Goal: Information Seeking & Learning: Compare options

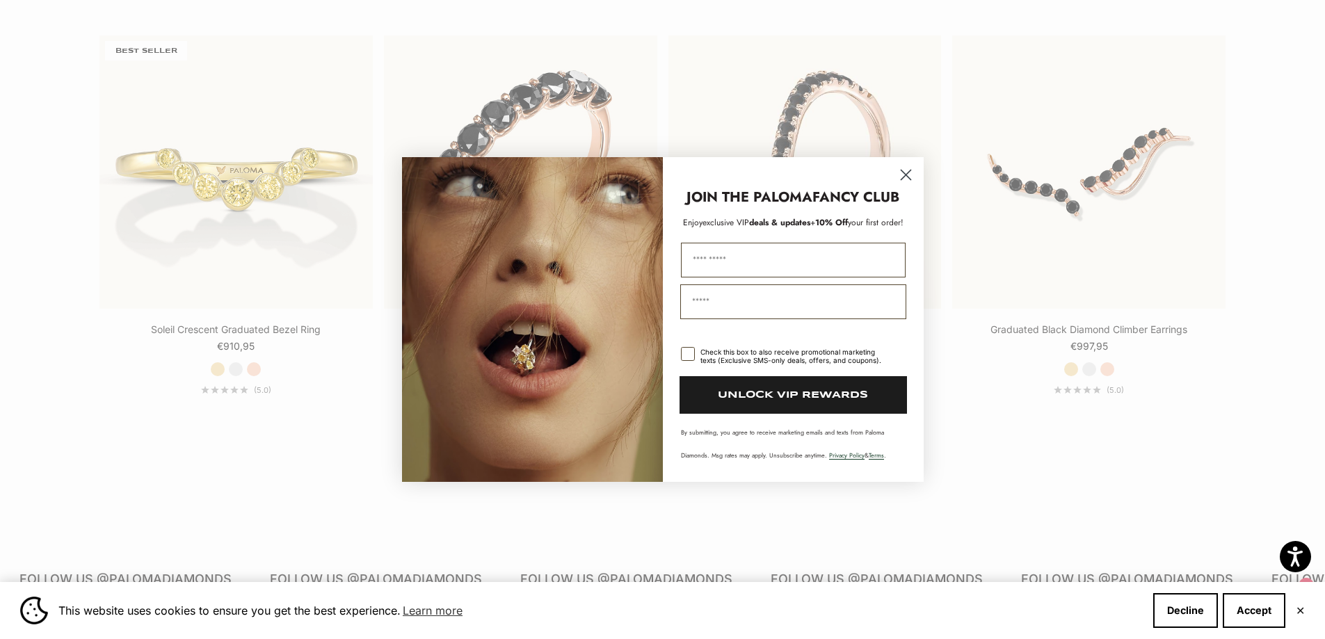
scroll to position [1739, 0]
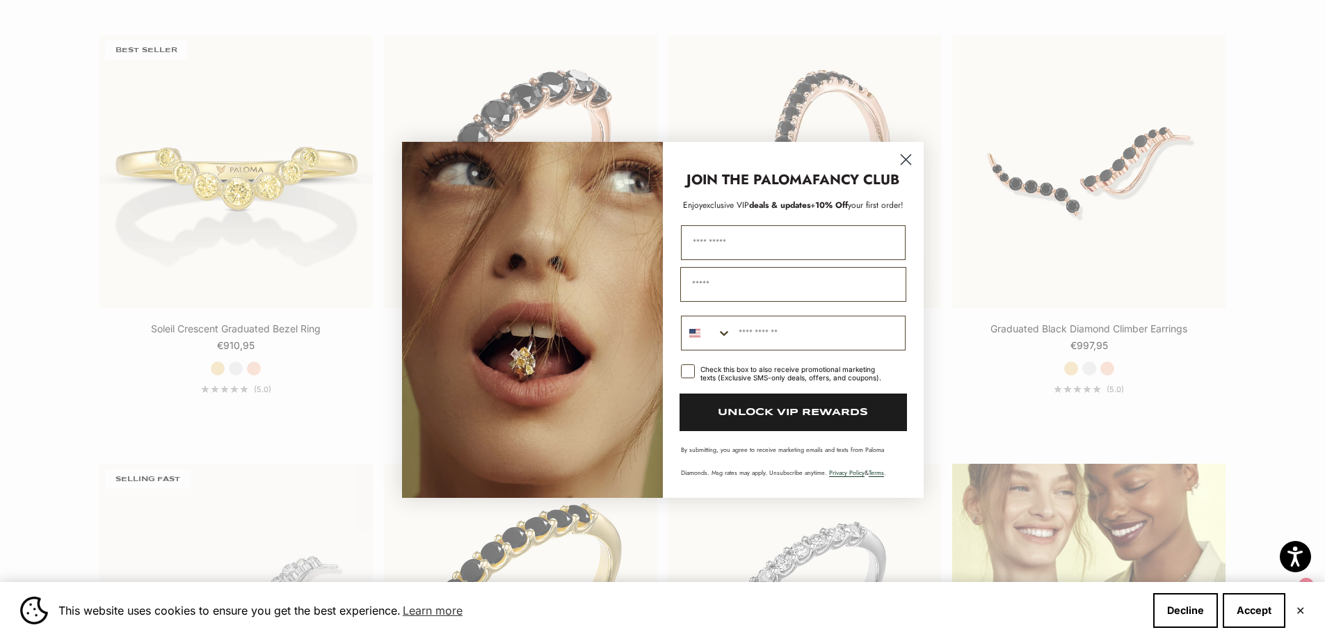
click at [903, 161] on icon "Close dialog" at bounding box center [906, 159] width 10 height 10
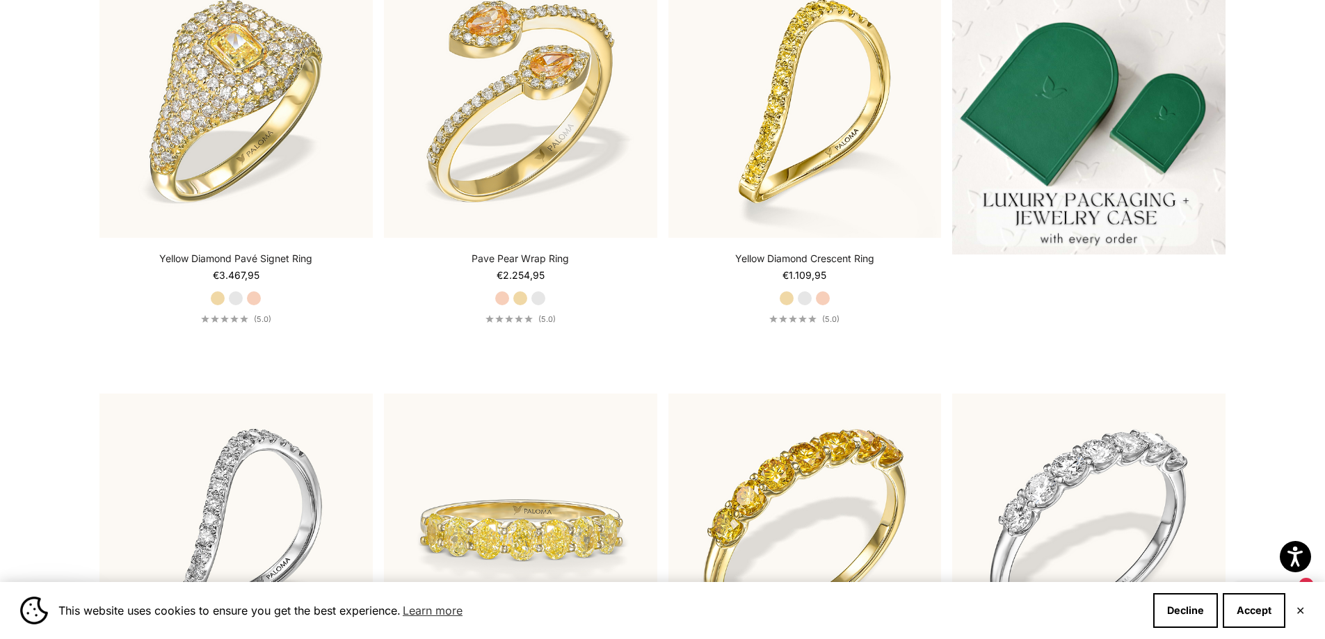
scroll to position [0, 0]
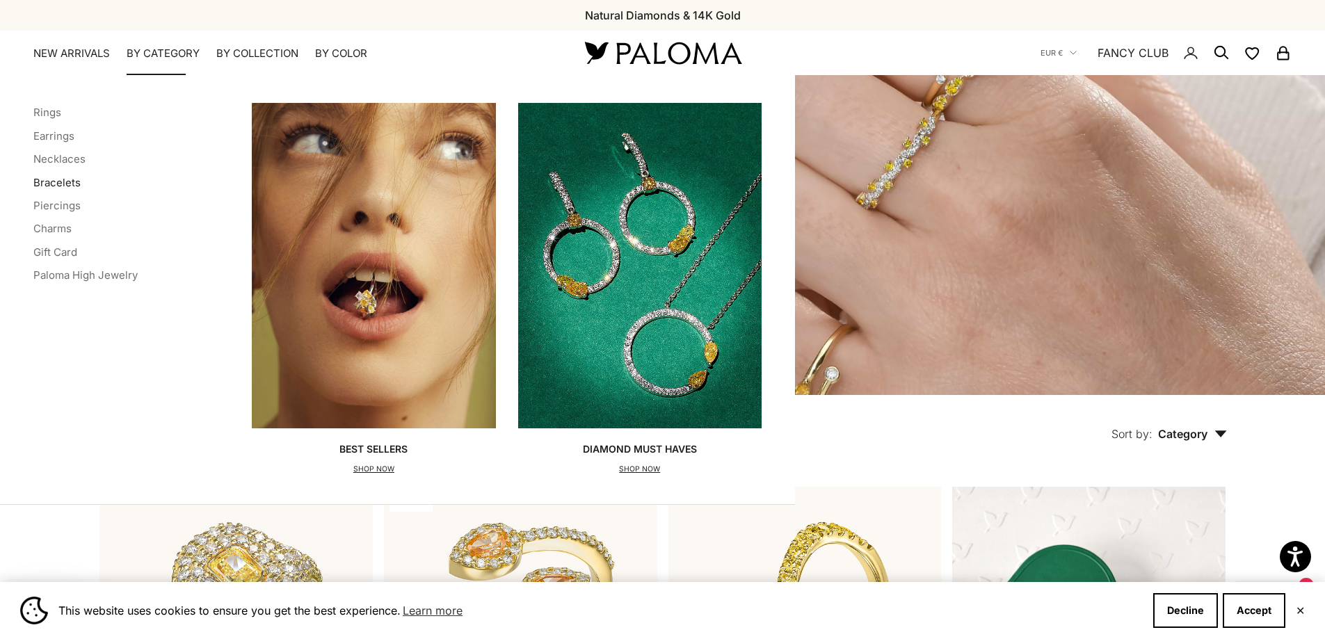
click at [65, 185] on link "Bracelets" at bounding box center [56, 182] width 47 height 13
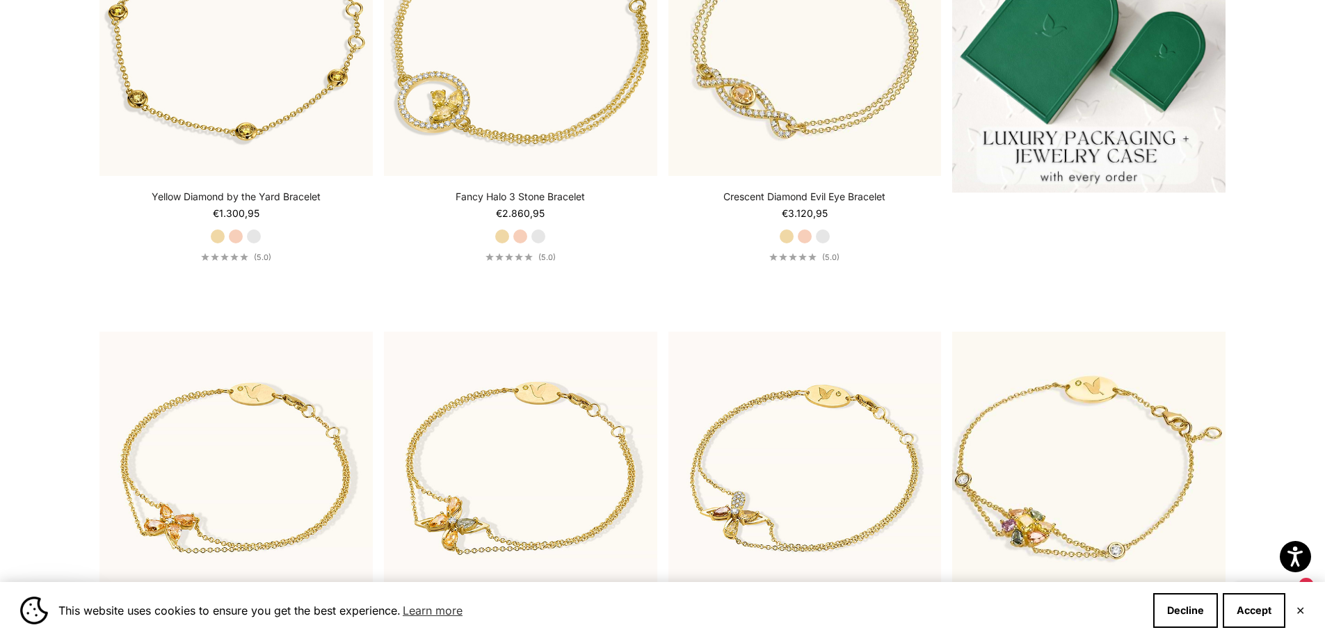
scroll to position [464, 0]
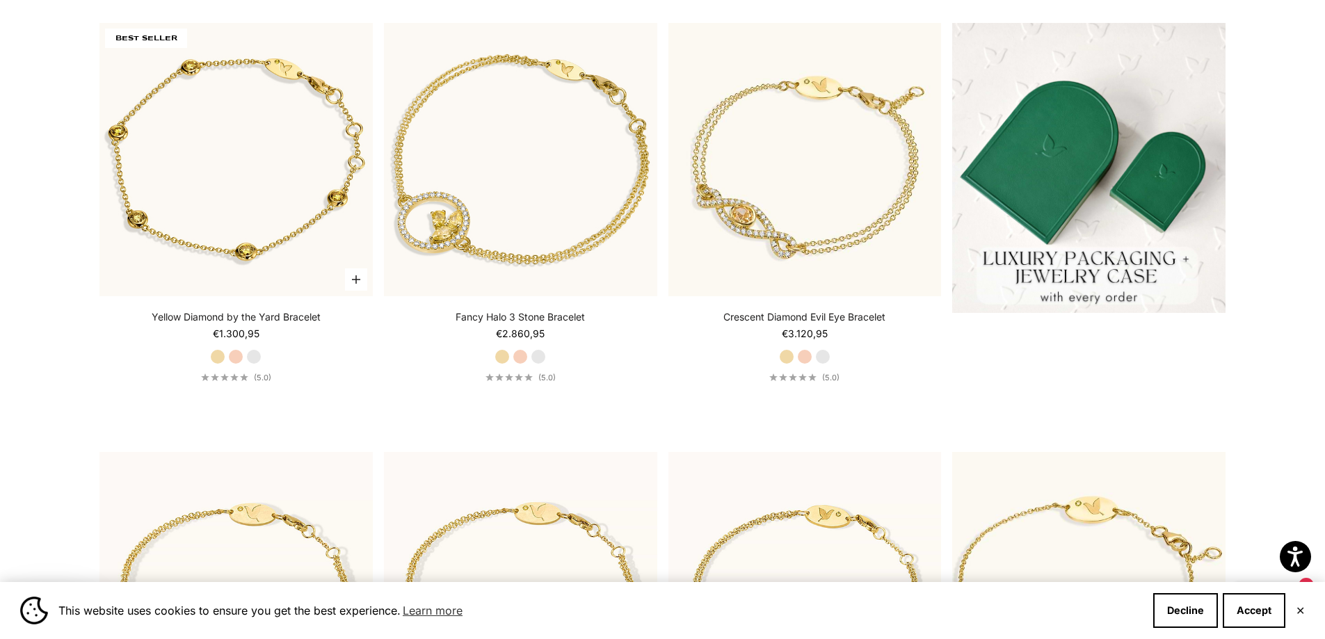
click at [255, 357] on label "White Gold" at bounding box center [253, 356] width 15 height 15
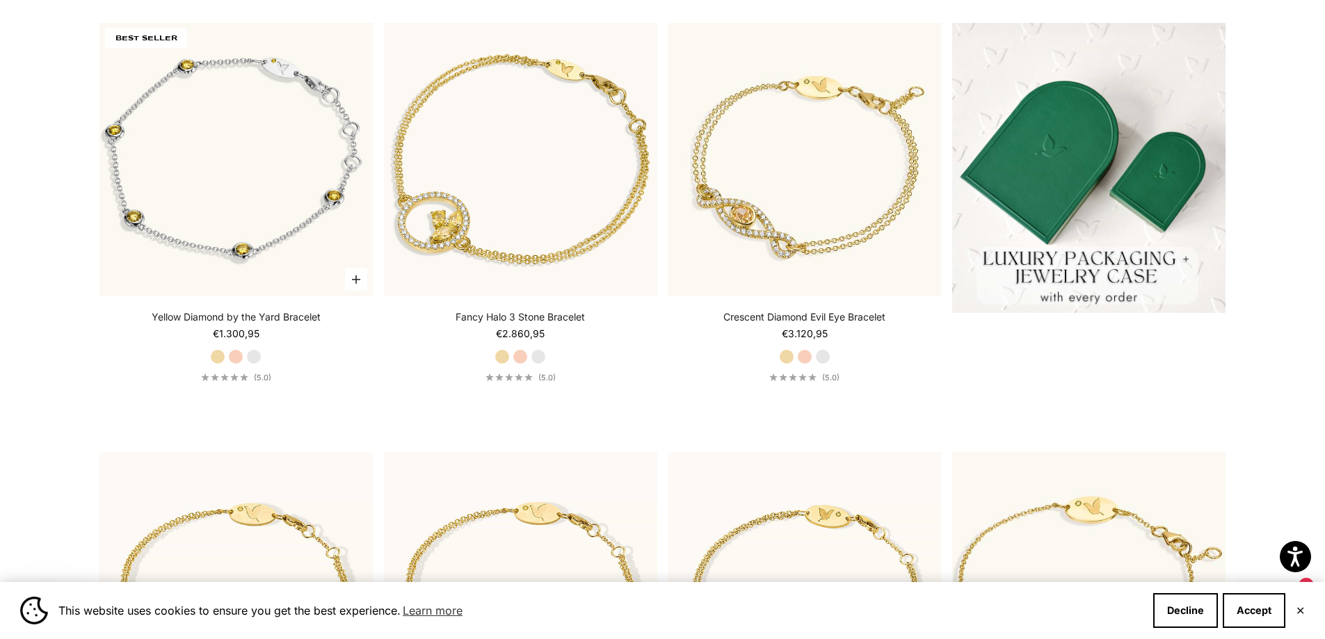
click at [237, 357] on label "Rose Gold" at bounding box center [235, 356] width 15 height 15
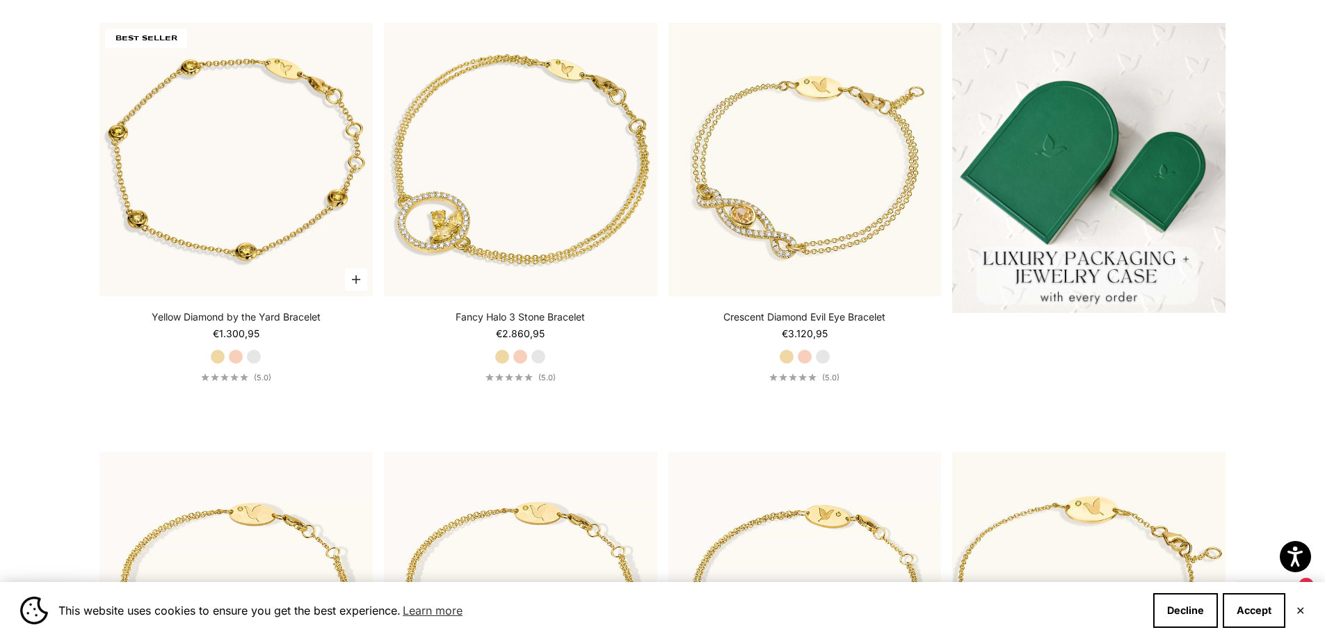
click at [220, 358] on label "Yellow Gold" at bounding box center [217, 356] width 15 height 15
click at [235, 355] on label "Rose Gold" at bounding box center [235, 356] width 15 height 15
click at [250, 357] on label "White Gold" at bounding box center [253, 356] width 15 height 15
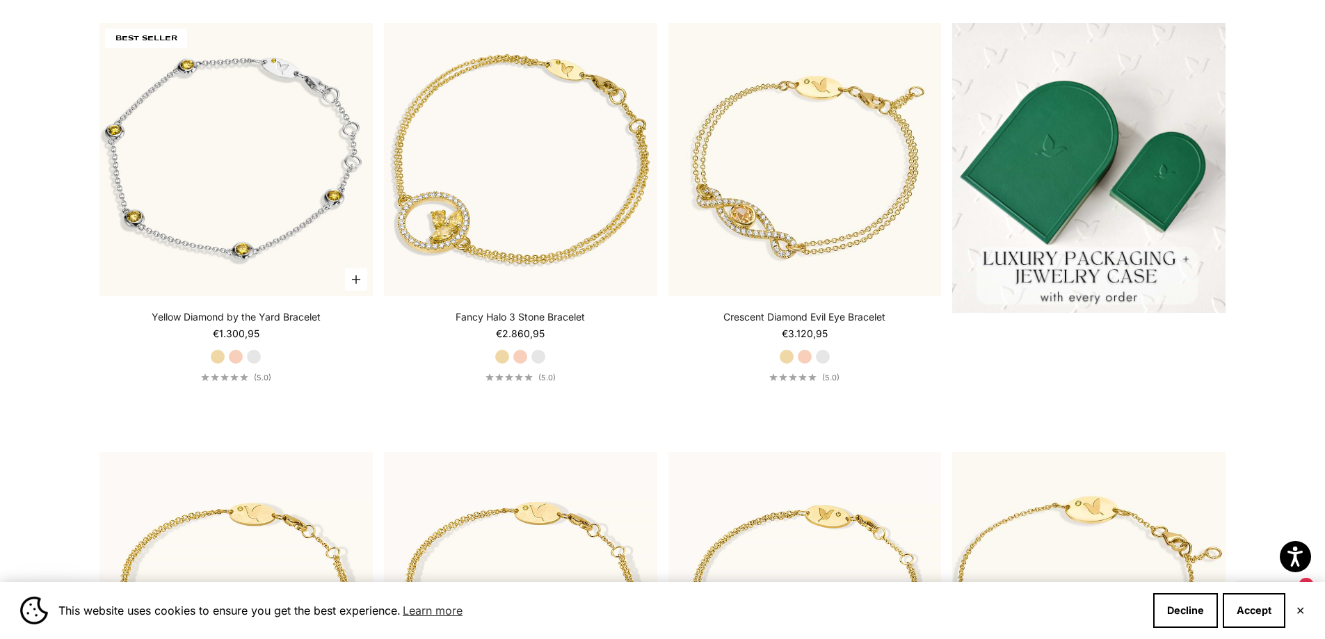
click at [239, 357] on label "Rose Gold" at bounding box center [235, 356] width 15 height 15
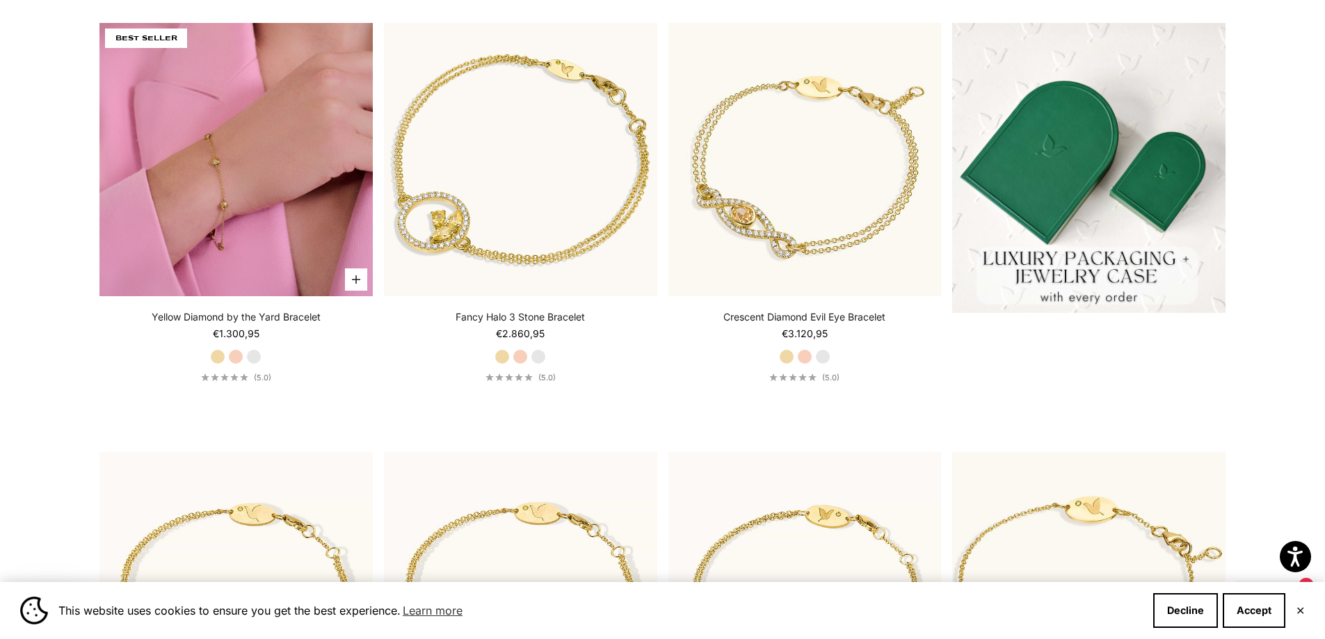
click at [252, 212] on img at bounding box center [235, 159] width 273 height 273
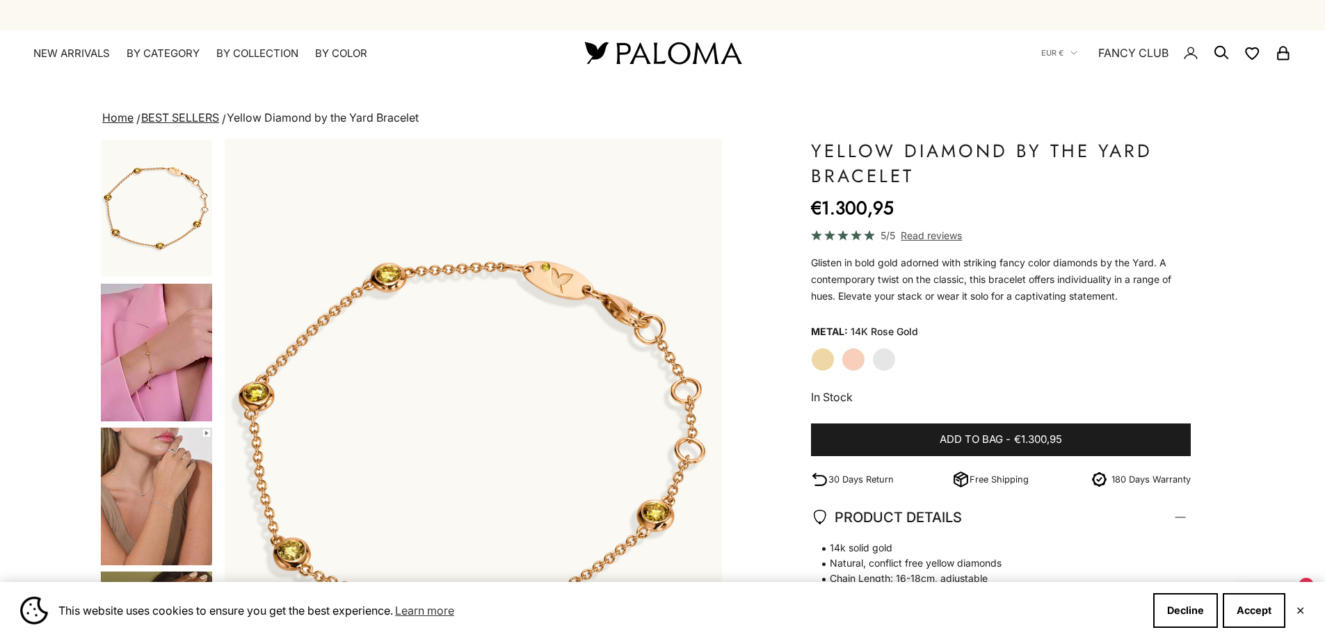
click at [826, 360] on label "Yellow Gold" at bounding box center [823, 360] width 24 height 24
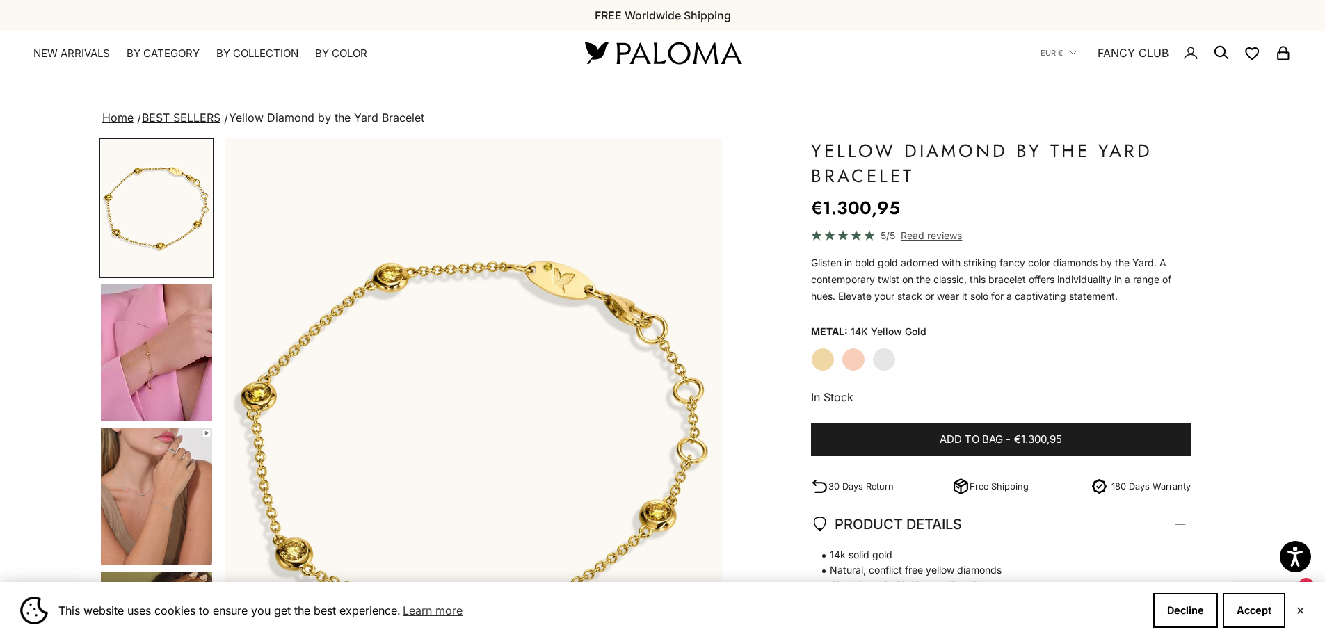
click at [850, 360] on label "Rose Gold" at bounding box center [854, 360] width 24 height 24
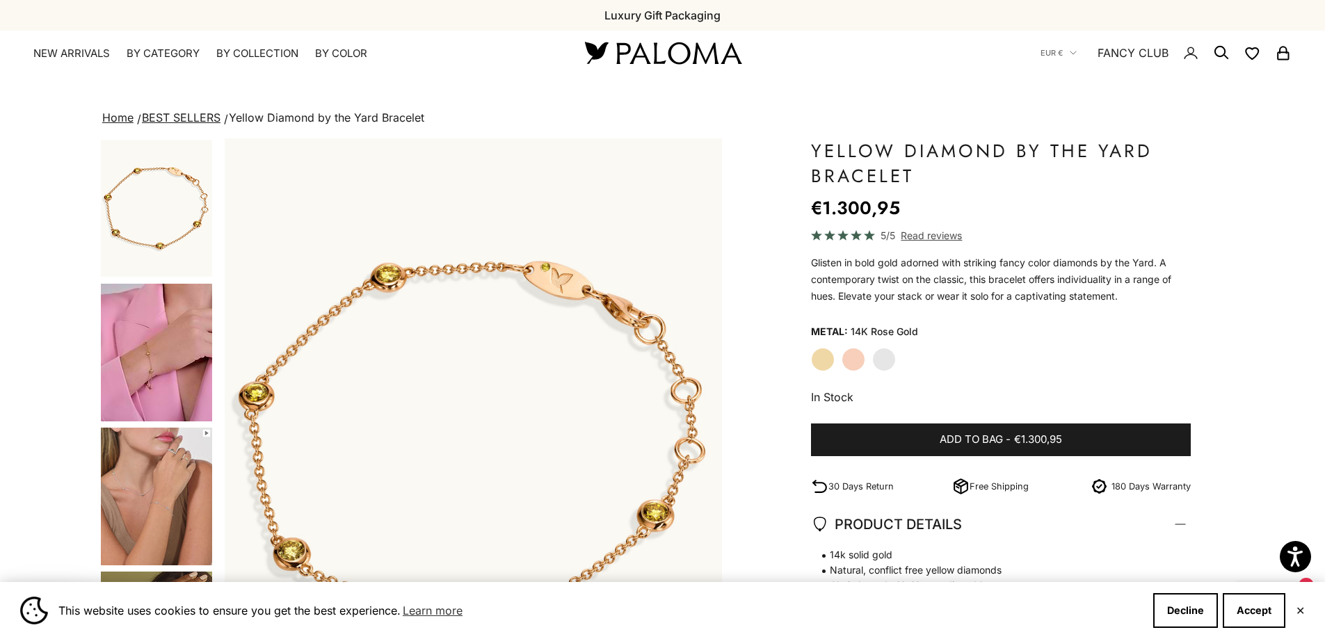
click at [886, 359] on label "White Gold" at bounding box center [884, 360] width 24 height 24
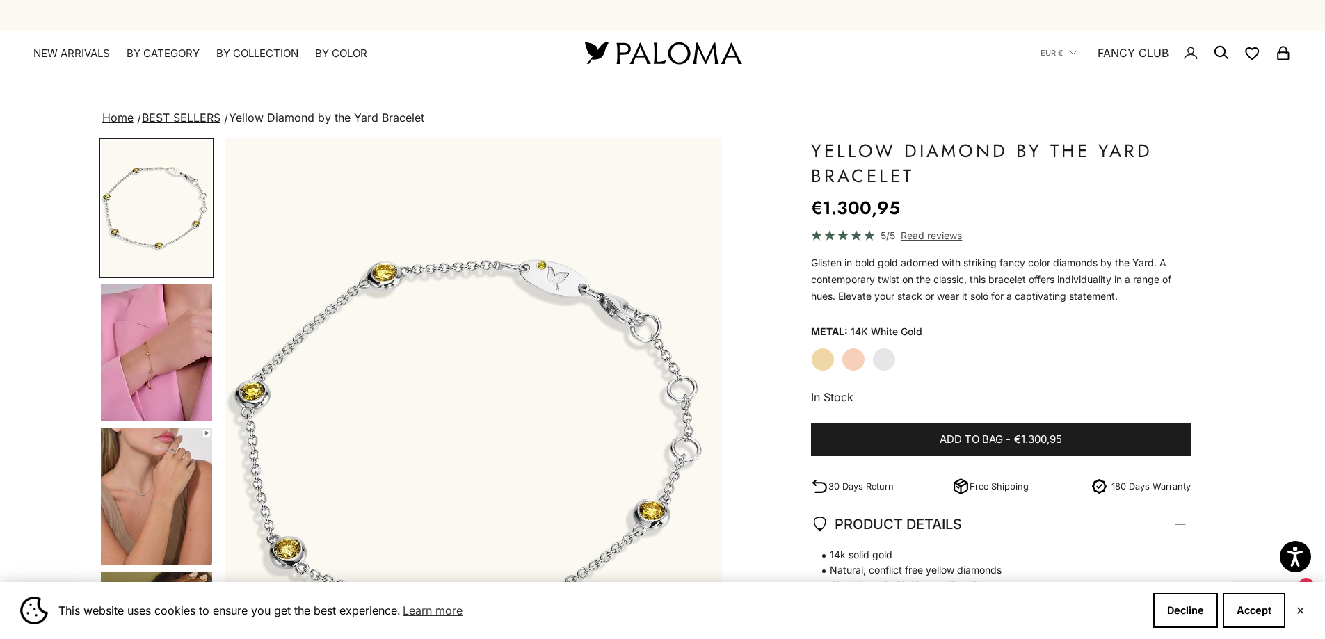
click at [851, 357] on label "Rose Gold" at bounding box center [854, 360] width 24 height 24
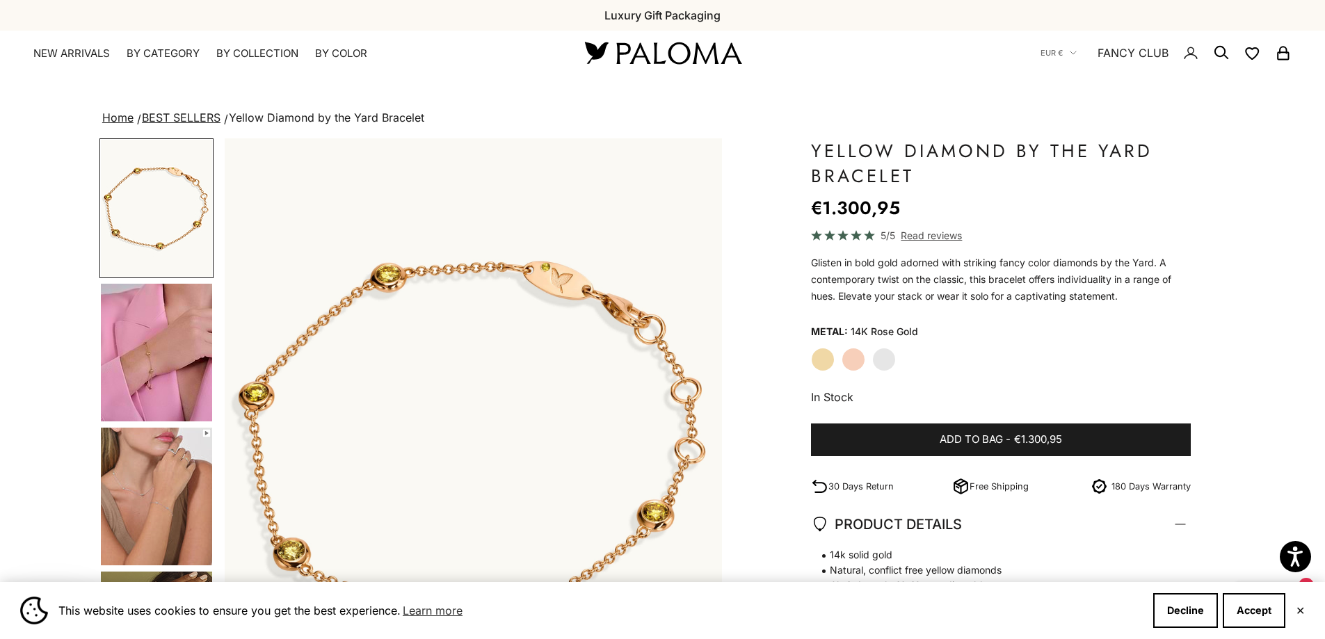
click at [823, 362] on label "Yellow Gold" at bounding box center [823, 360] width 24 height 24
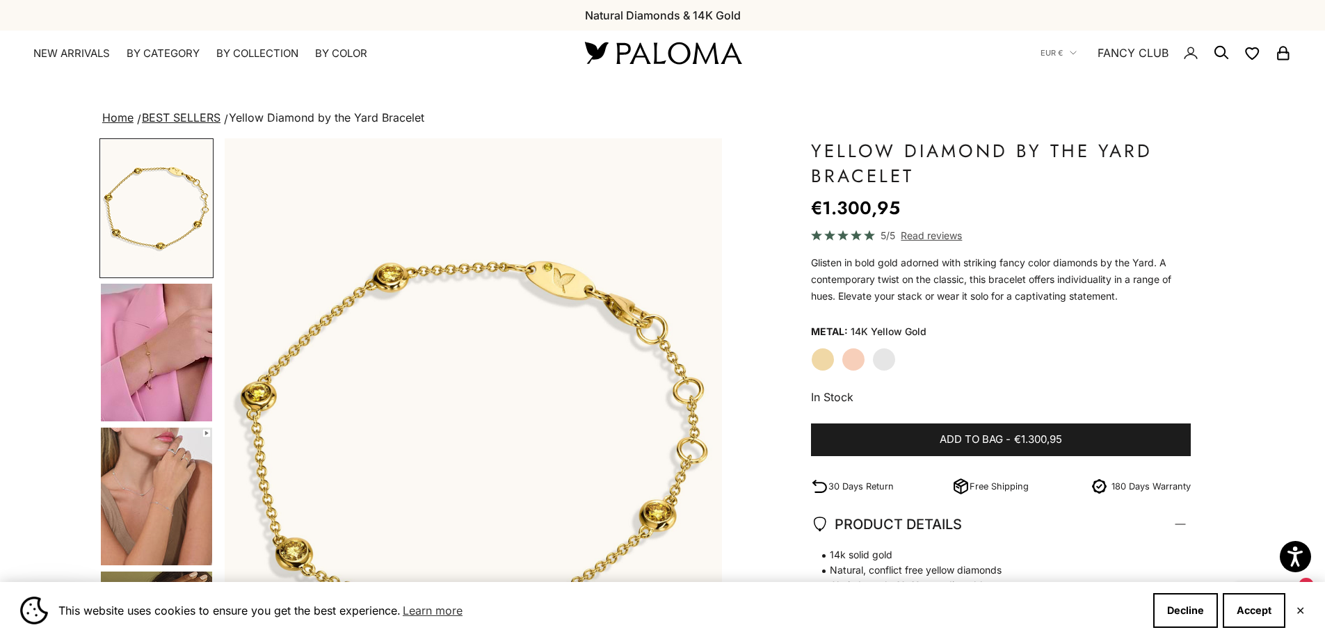
click at [849, 360] on label "Rose Gold" at bounding box center [854, 360] width 24 height 24
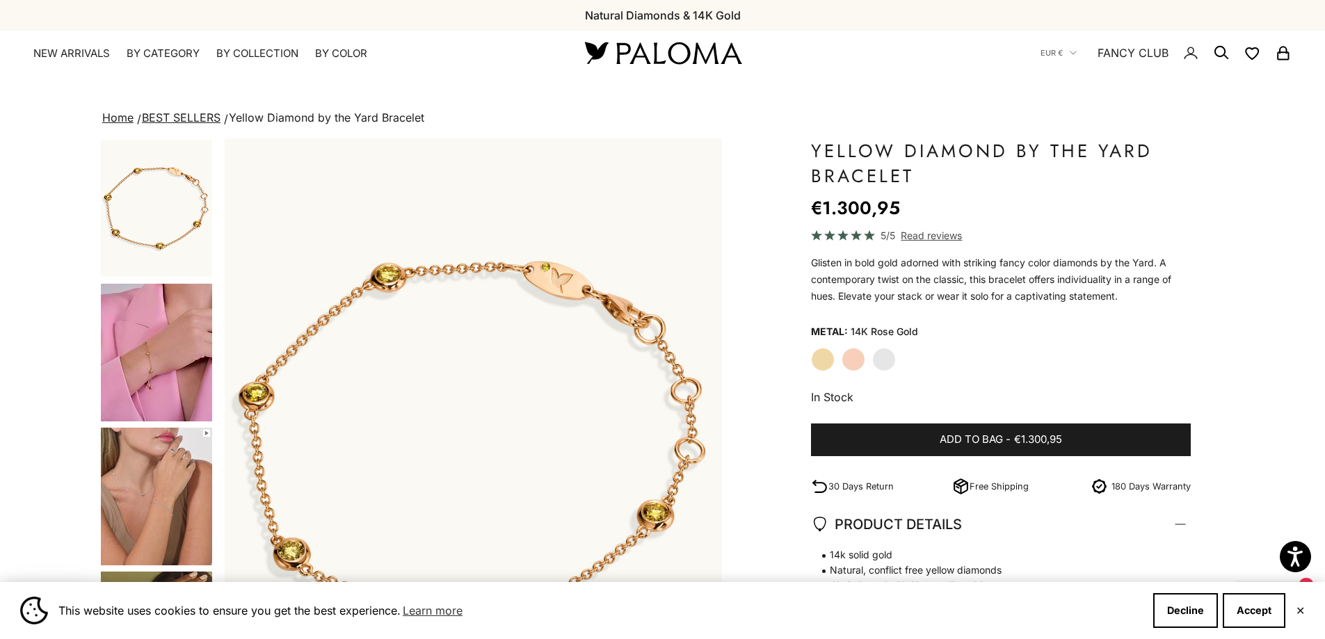
click at [887, 357] on label "White Gold" at bounding box center [884, 360] width 24 height 24
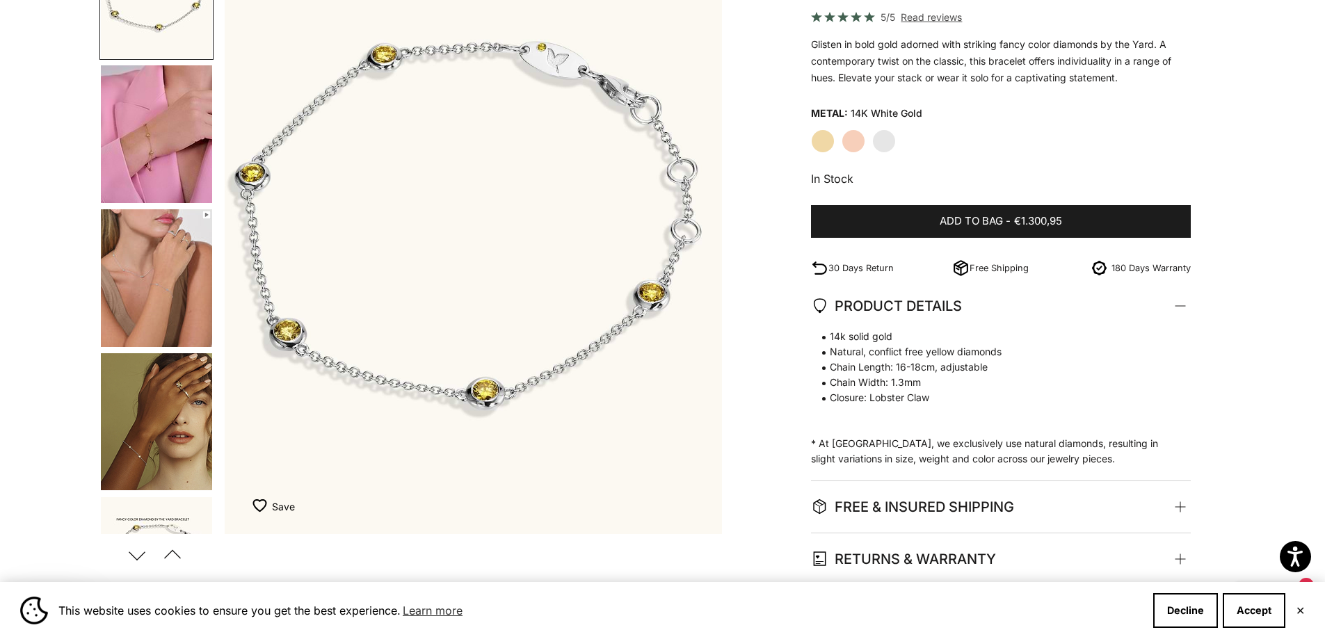
scroll to position [232, 0]
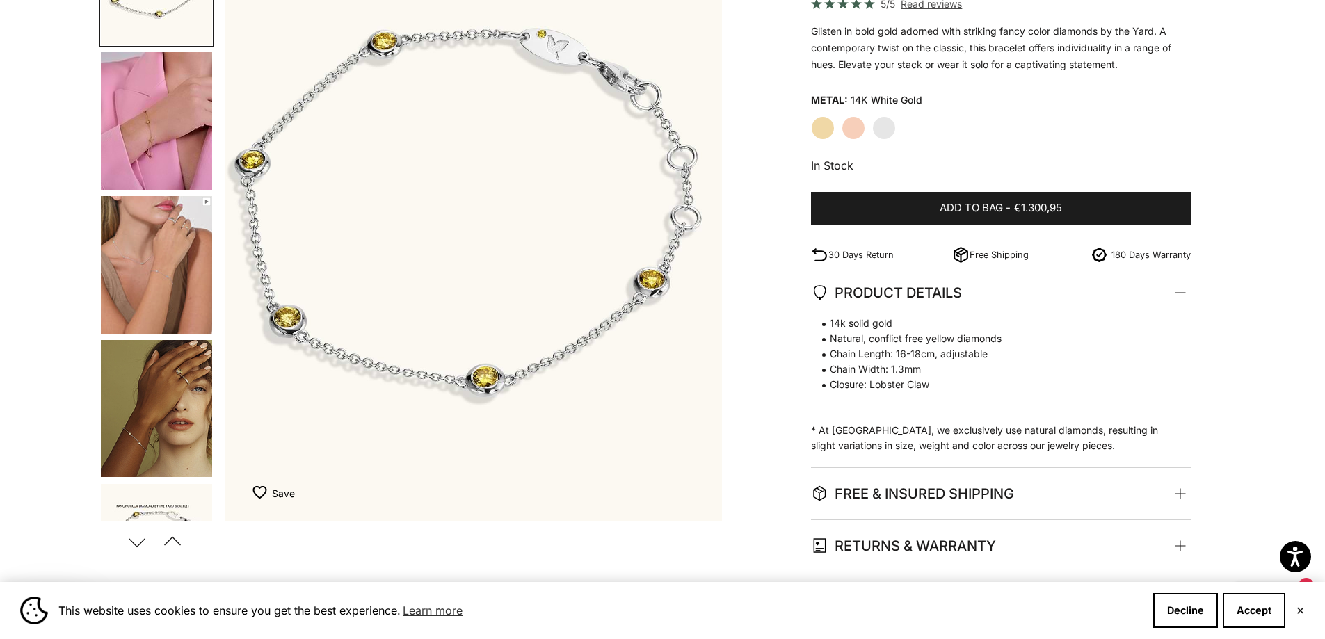
click at [861, 128] on label "Rose Gold" at bounding box center [854, 128] width 24 height 24
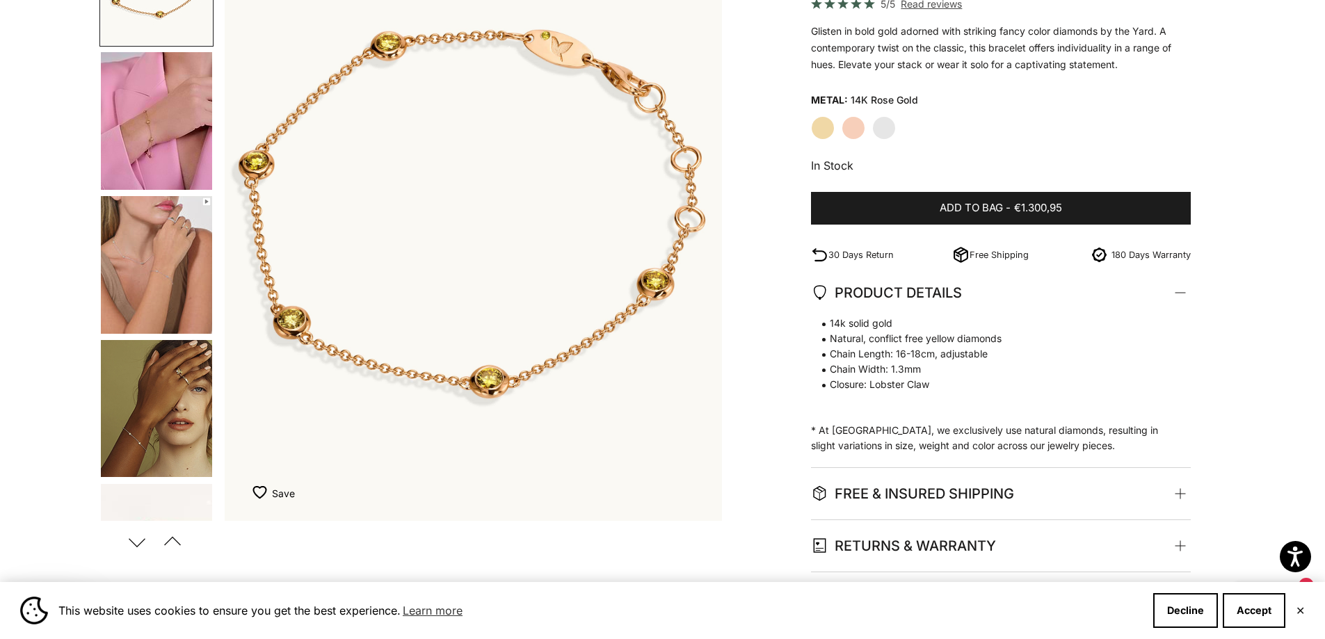
click at [181, 444] on img "Go to item 6" at bounding box center [156, 408] width 111 height 137
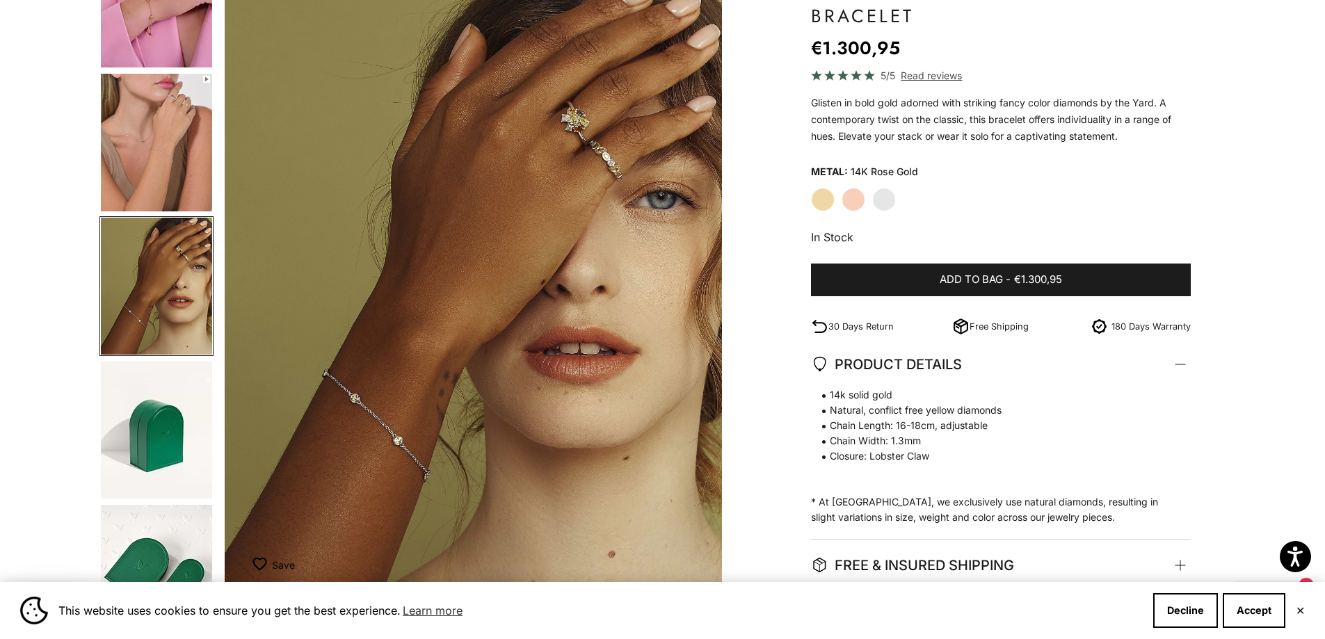
scroll to position [116, 0]
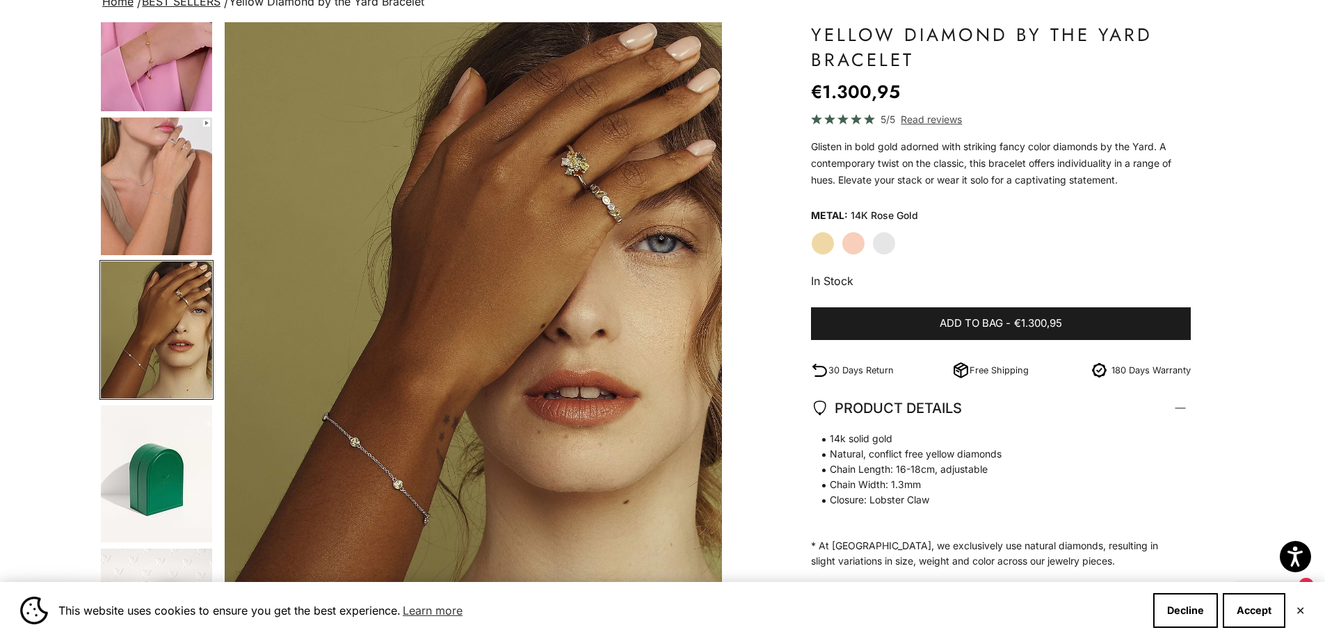
click at [163, 213] on img "Go to item 5" at bounding box center [156, 187] width 111 height 138
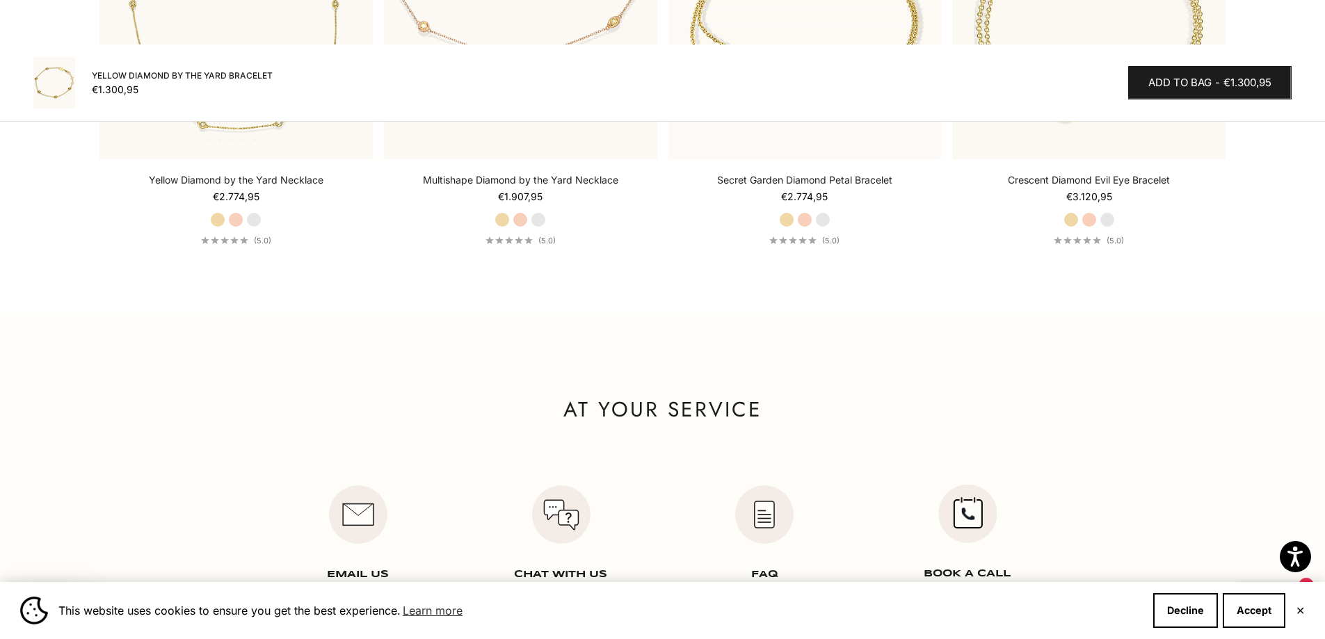
scroll to position [1970, 0]
